Goal: Transaction & Acquisition: Book appointment/travel/reservation

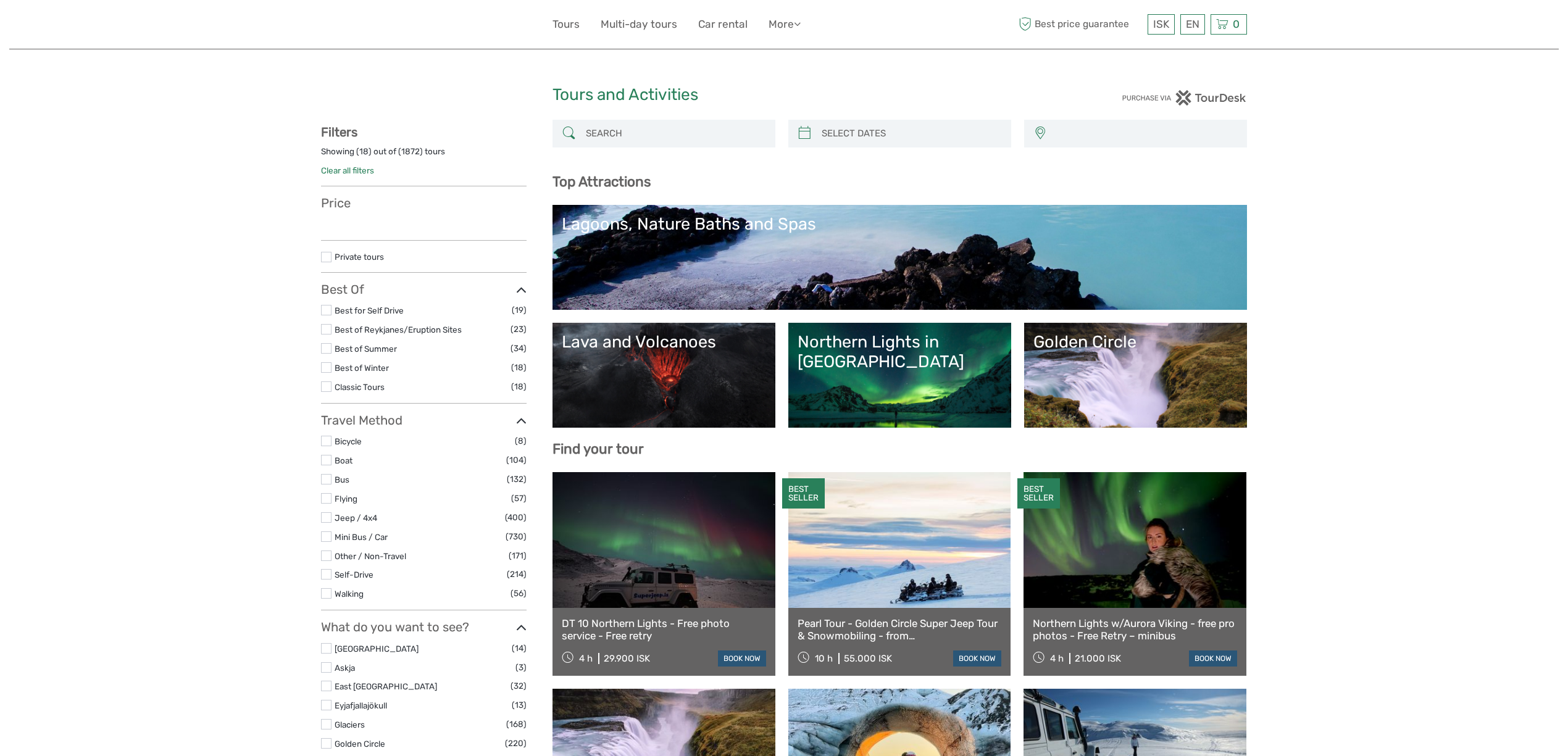
select select
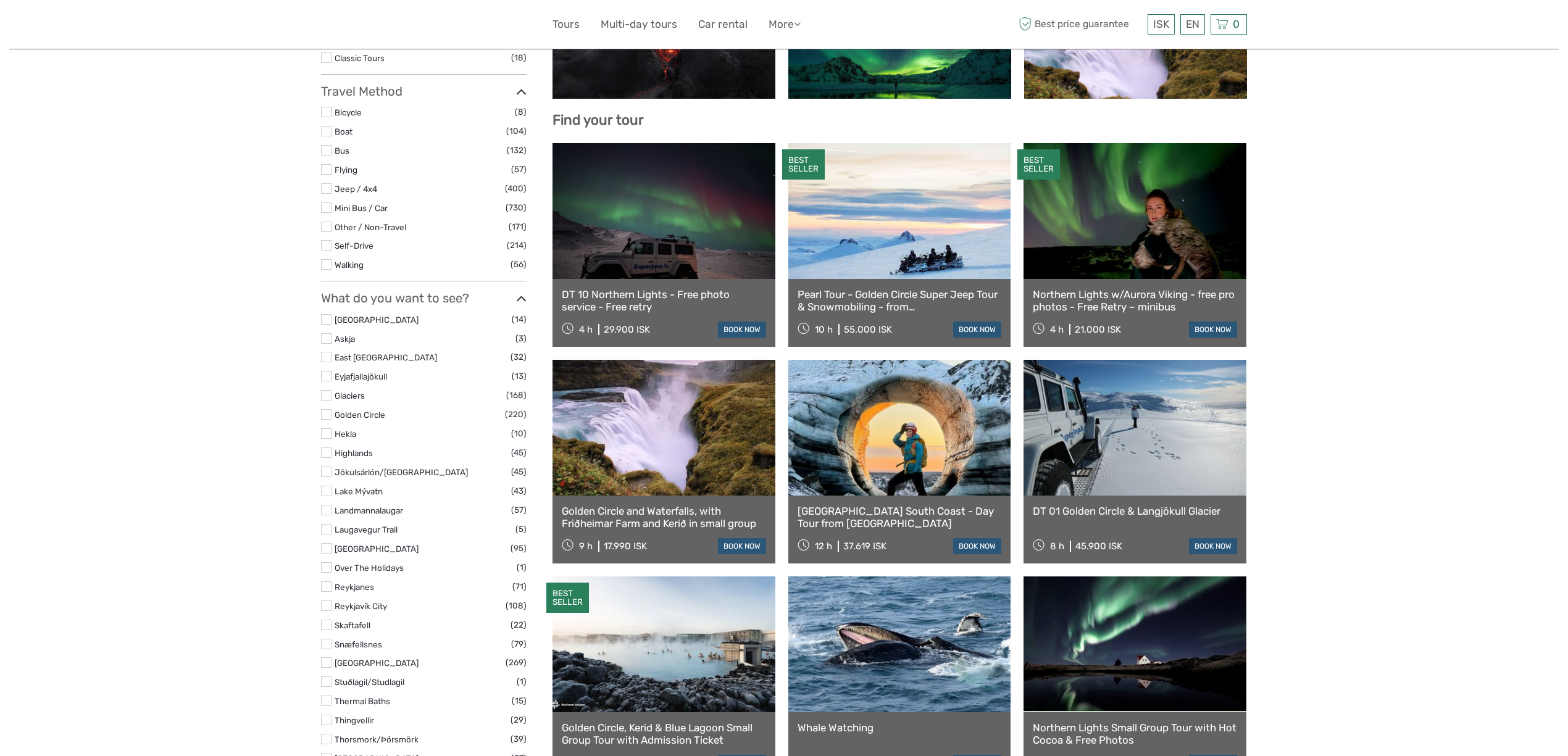
select select
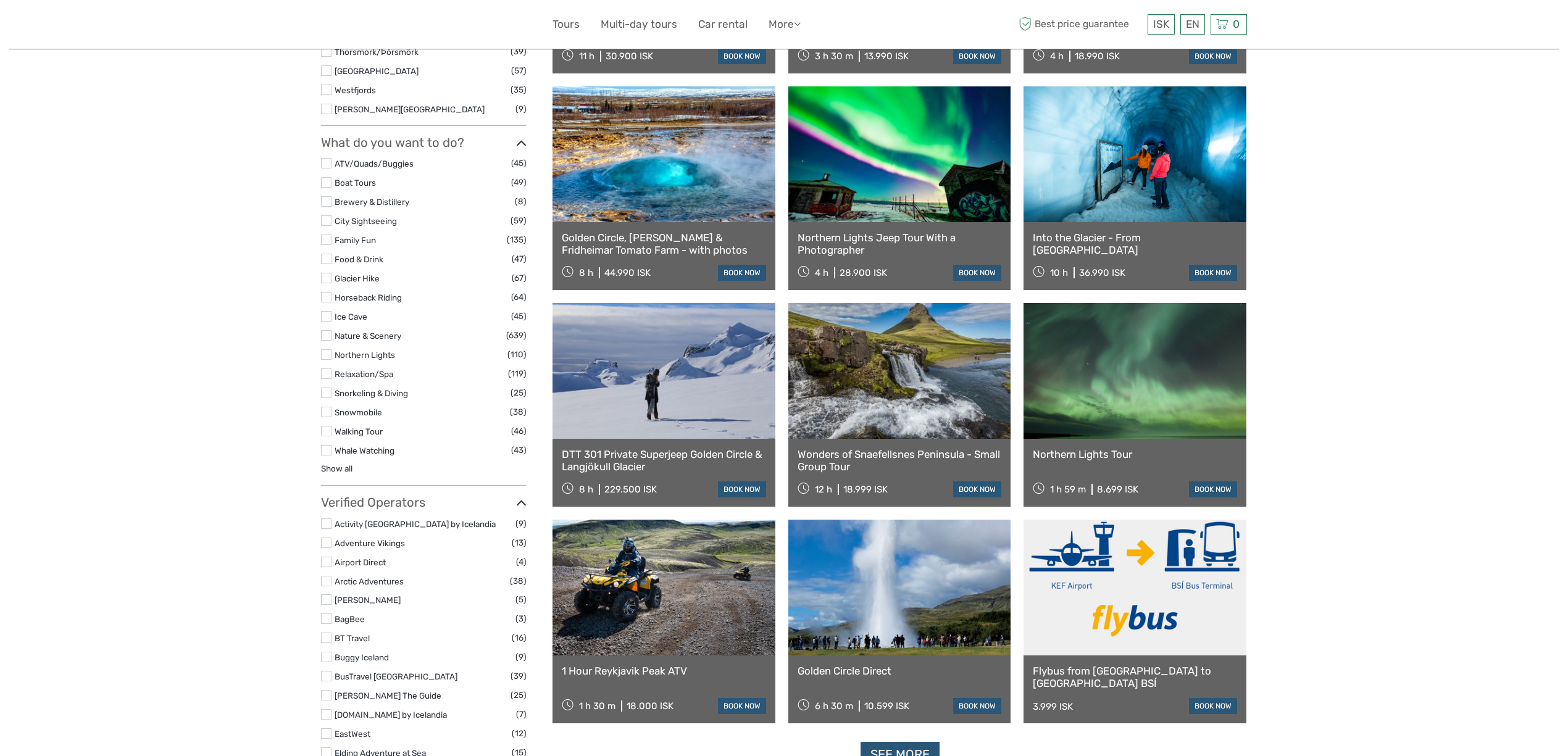
scroll to position [1007, 0]
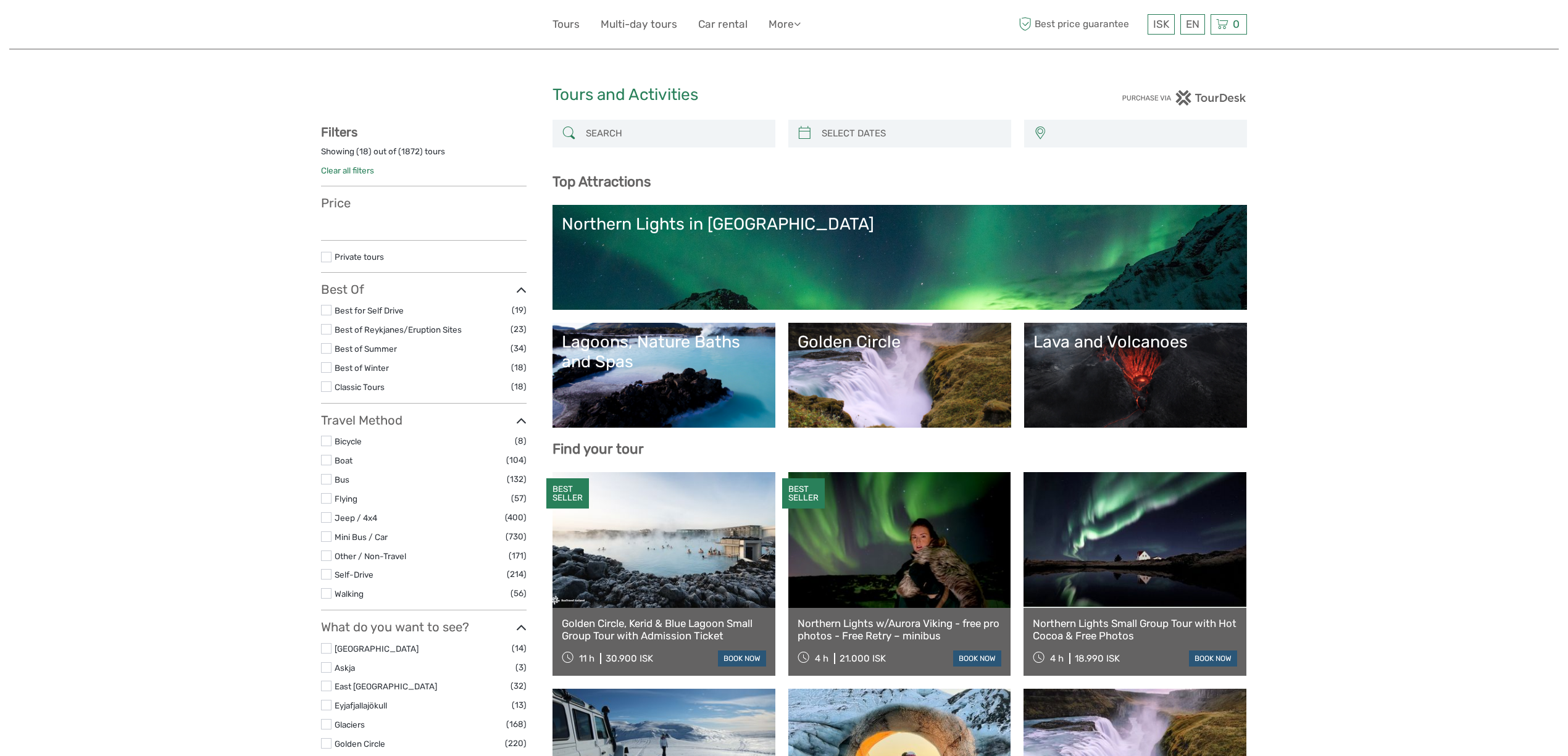
select select
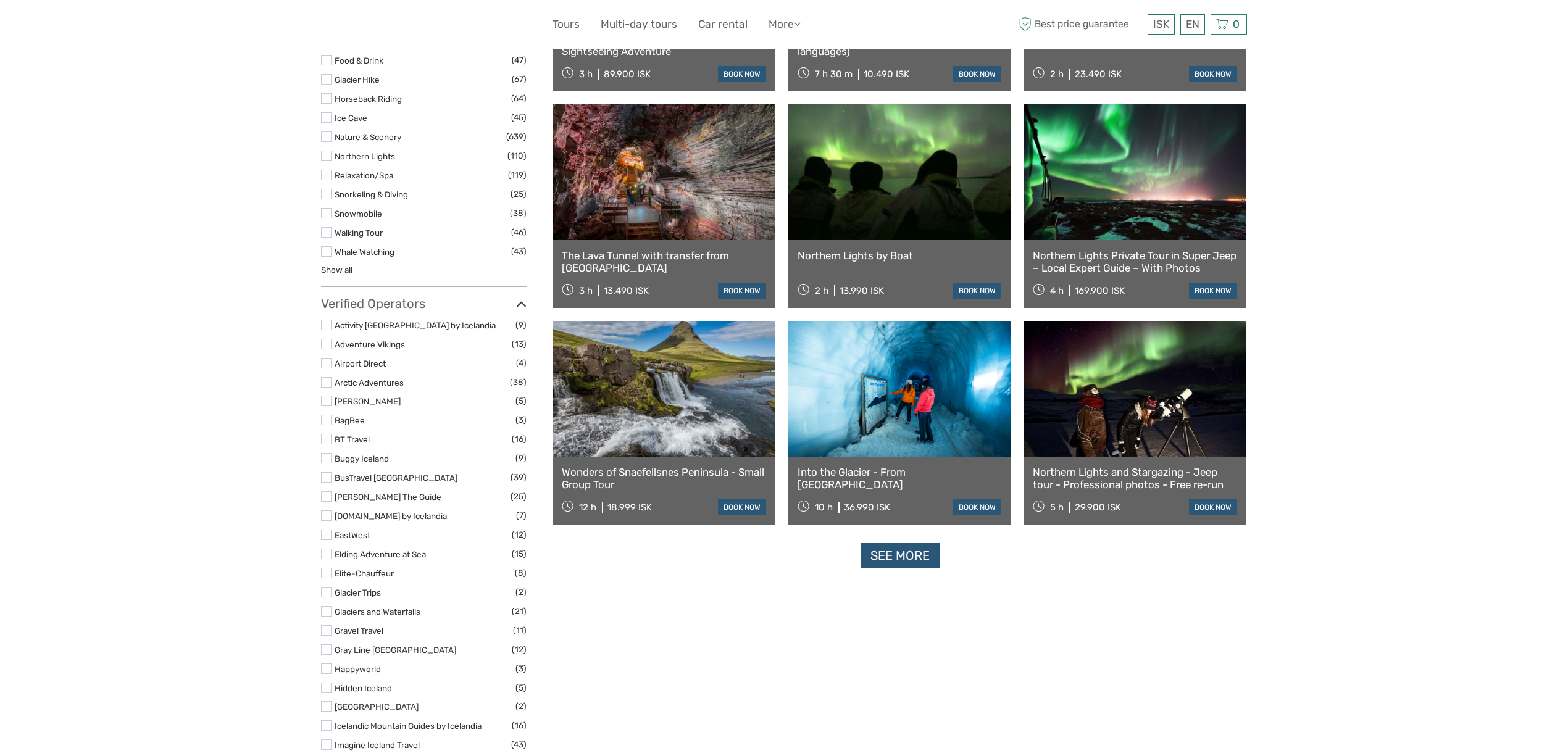
scroll to position [1317, 0]
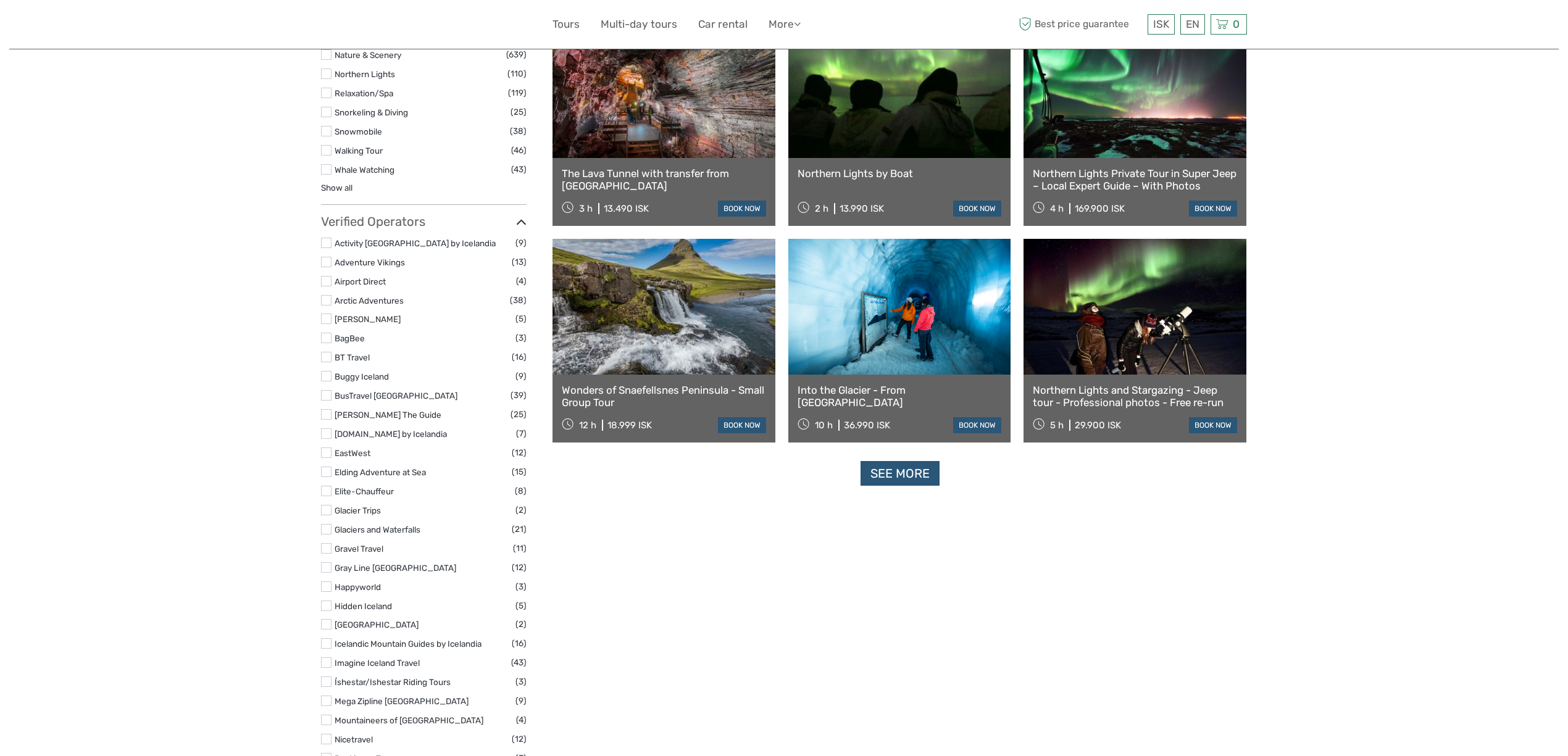
click at [905, 471] on link "See more" at bounding box center [900, 474] width 79 height 26
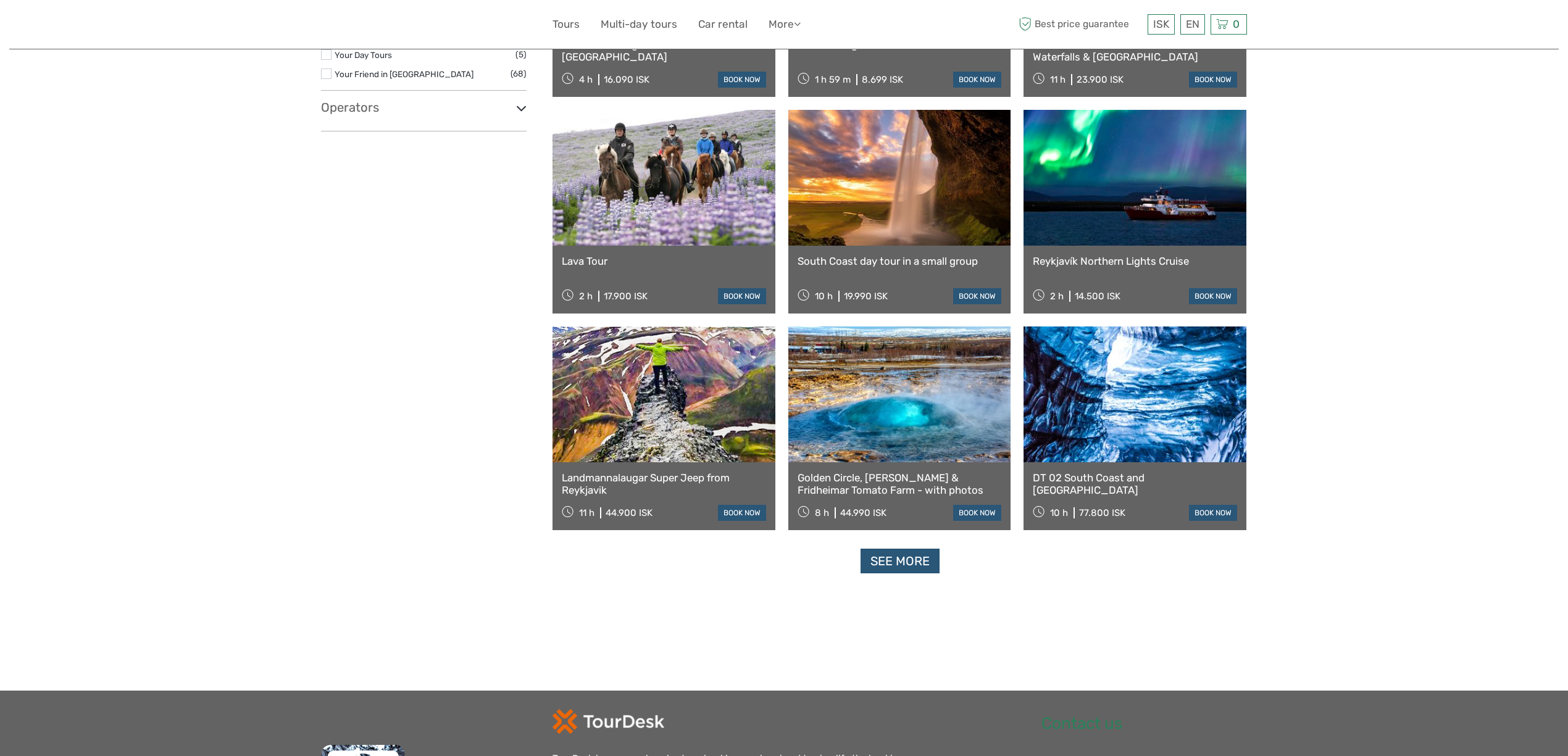
scroll to position [2386, 0]
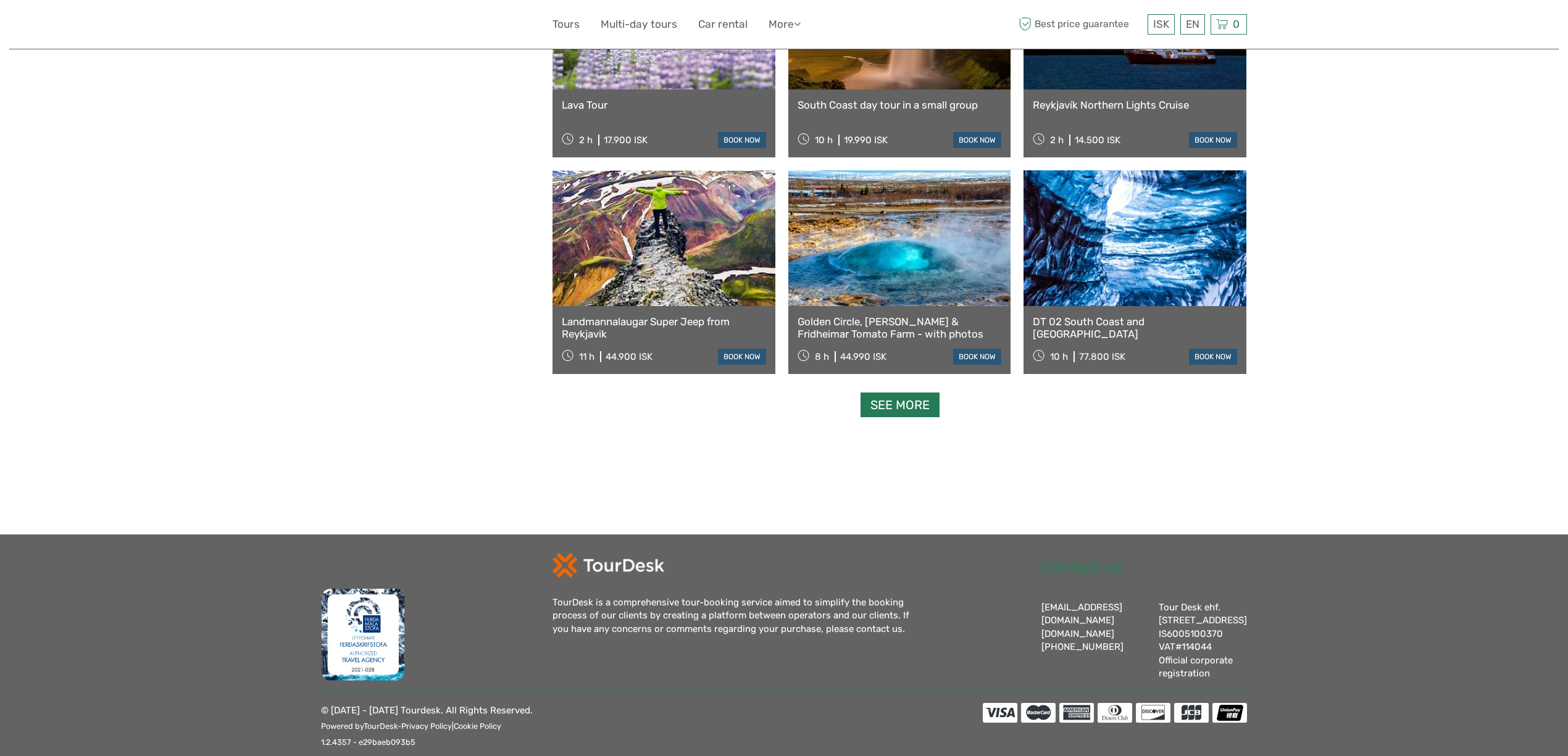
click at [904, 399] on link "See more" at bounding box center [900, 405] width 79 height 26
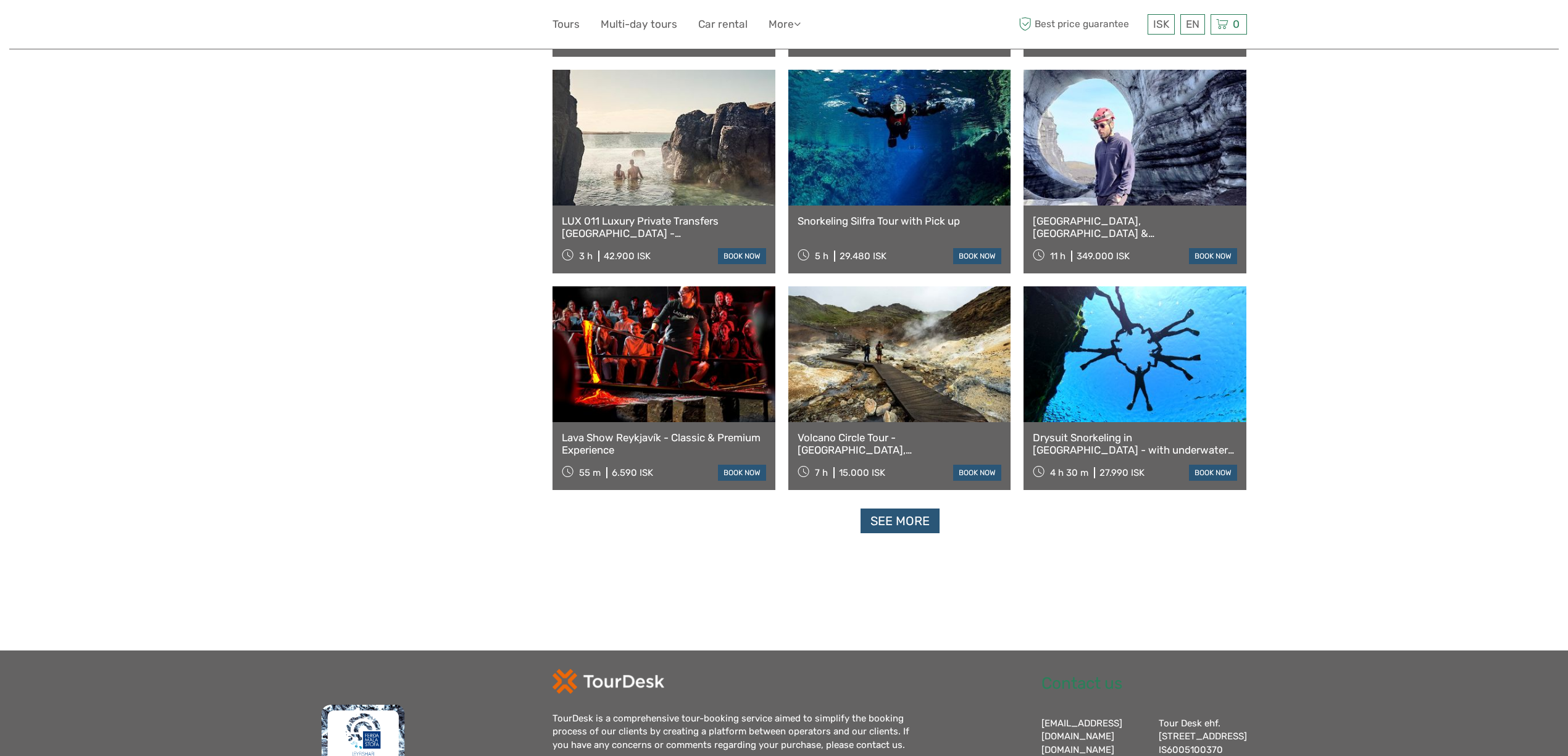
scroll to position [3611, 0]
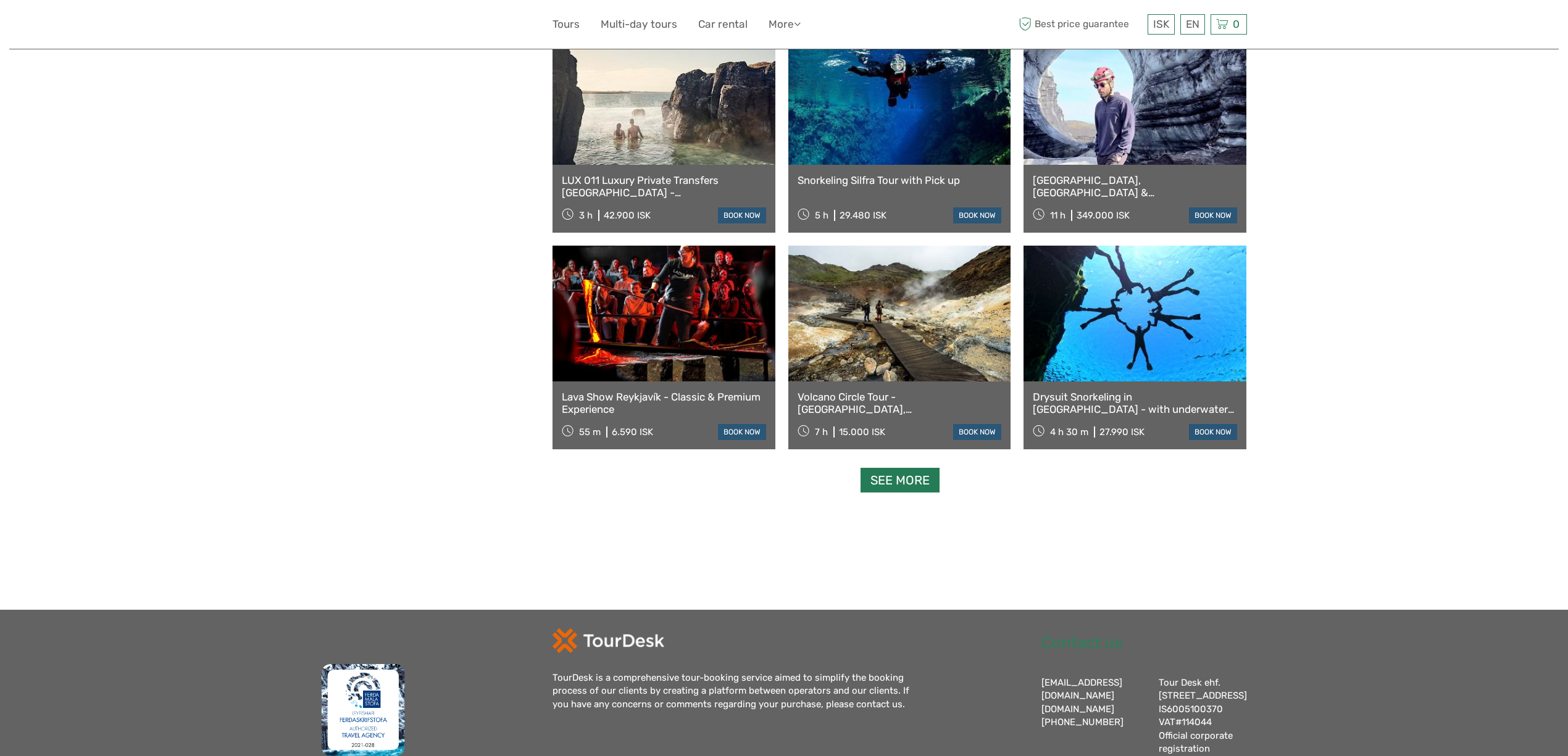
click at [888, 484] on link "See more" at bounding box center [900, 481] width 79 height 26
